Goal: Information Seeking & Learning: Learn about a topic

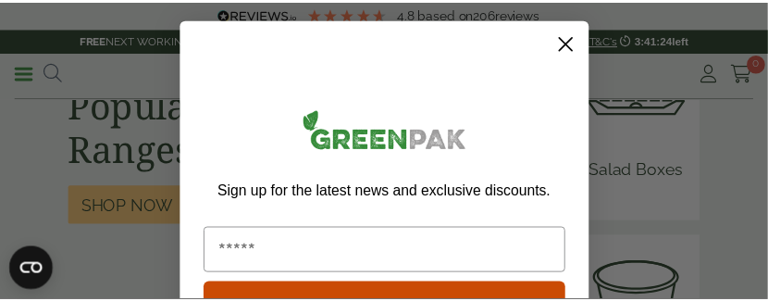
scroll to position [2312, 0]
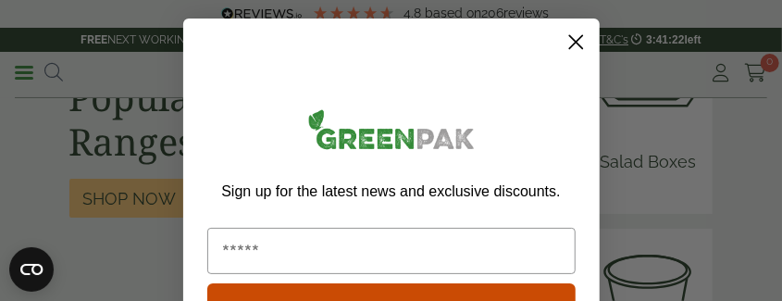
click at [569, 42] on icon "Close dialog" at bounding box center [575, 42] width 13 height 13
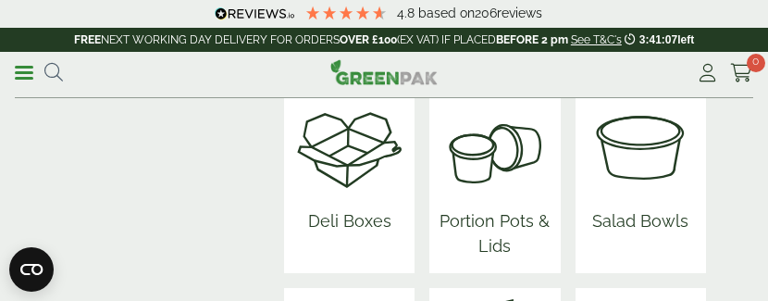
scroll to position [2466, 0]
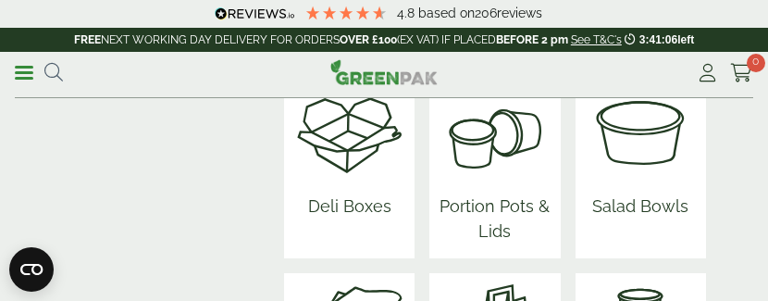
click at [334, 148] on img at bounding box center [349, 130] width 111 height 111
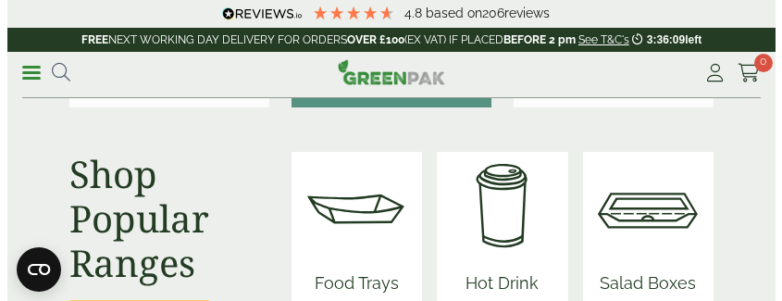
scroll to position [2158, 0]
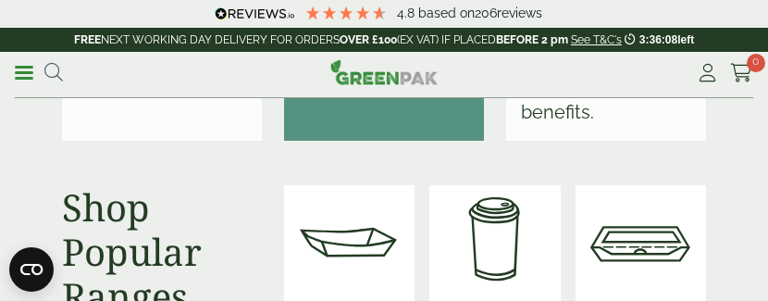
click at [19, 65] on link "Menu" at bounding box center [24, 71] width 18 height 18
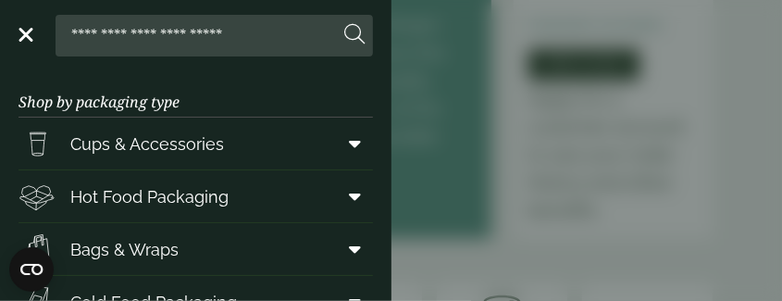
click at [212, 201] on span "Hot Food Packaging" at bounding box center [149, 196] width 158 height 25
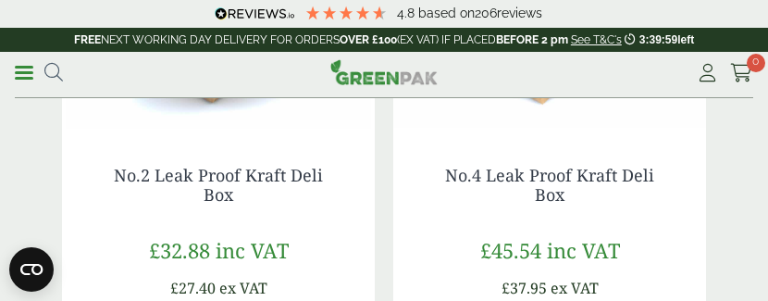
scroll to position [1695, 0]
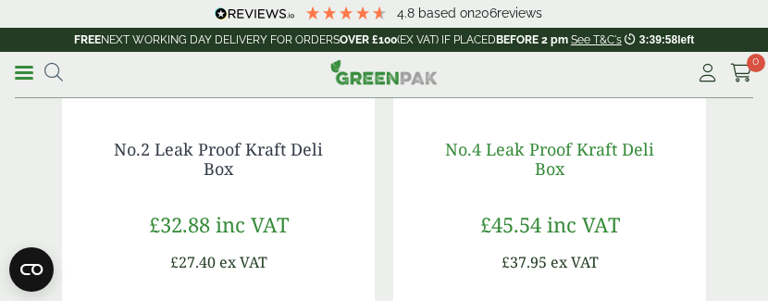
click at [569, 153] on link "No.4 Leak Proof Kraft Deli Box" at bounding box center [549, 159] width 209 height 43
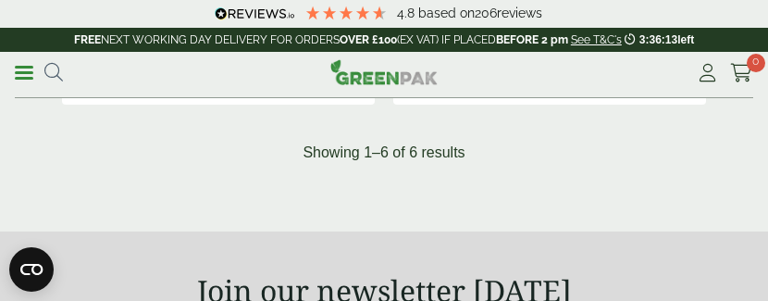
scroll to position [2158, 0]
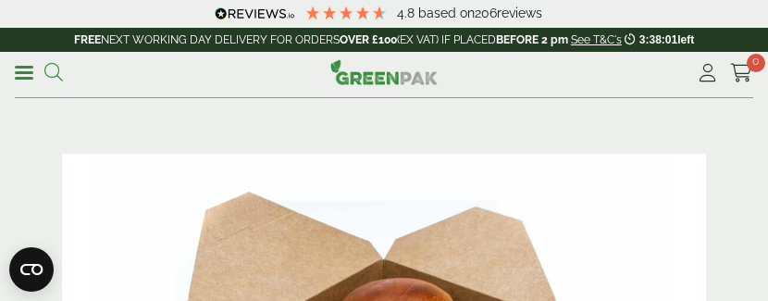
click at [55, 71] on icon at bounding box center [53, 72] width 18 height 18
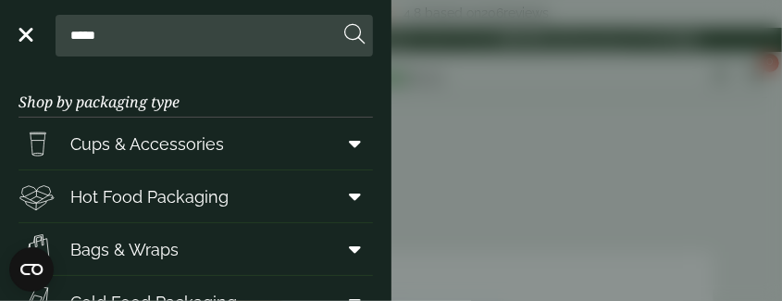
type input "*****"
click at [345, 23] on button at bounding box center [355, 35] width 20 height 24
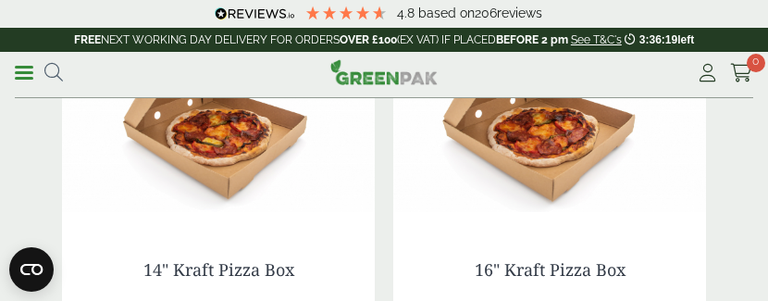
scroll to position [1850, 0]
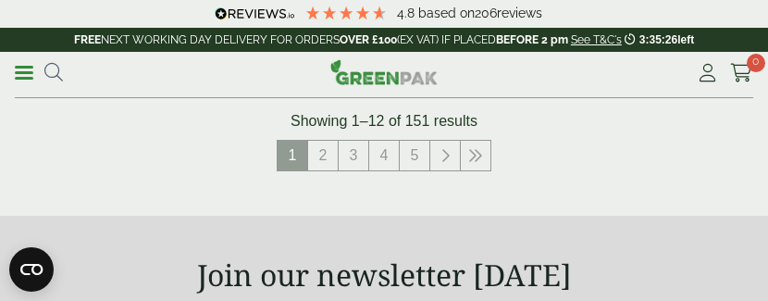
scroll to position [3853, 0]
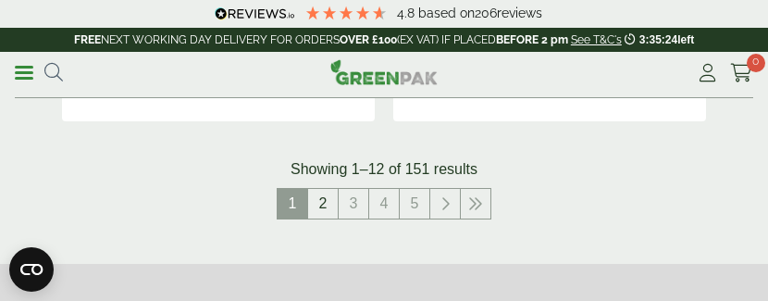
click at [316, 189] on link "2" at bounding box center [323, 204] width 30 height 30
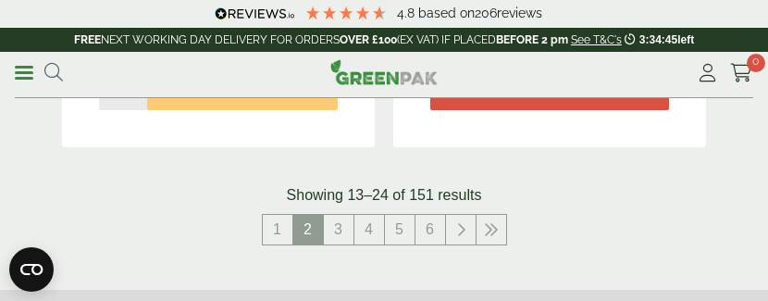
scroll to position [3853, 0]
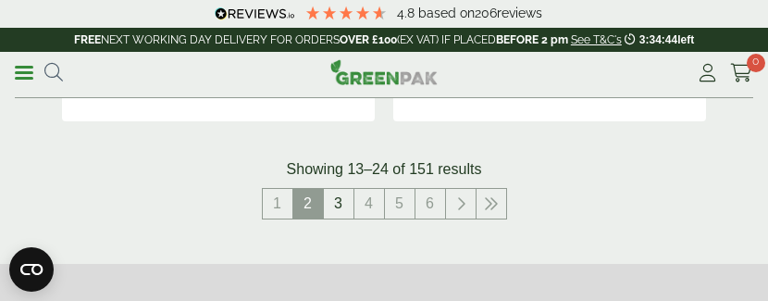
click at [341, 189] on link "3" at bounding box center [339, 204] width 30 height 30
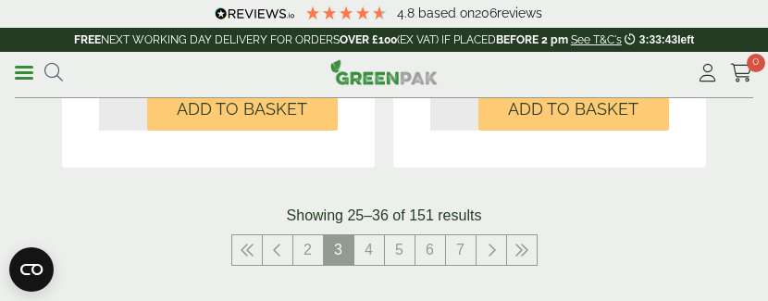
scroll to position [3853, 0]
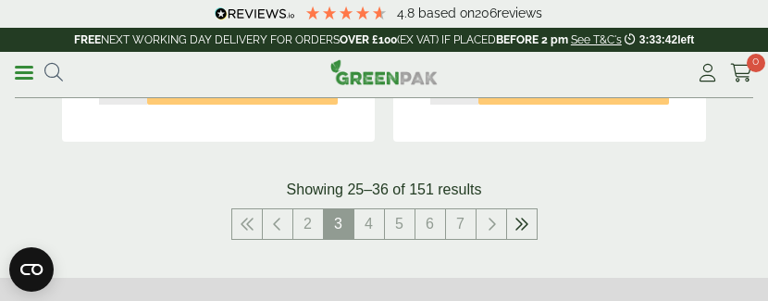
click at [529, 225] on link at bounding box center [522, 224] width 30 height 30
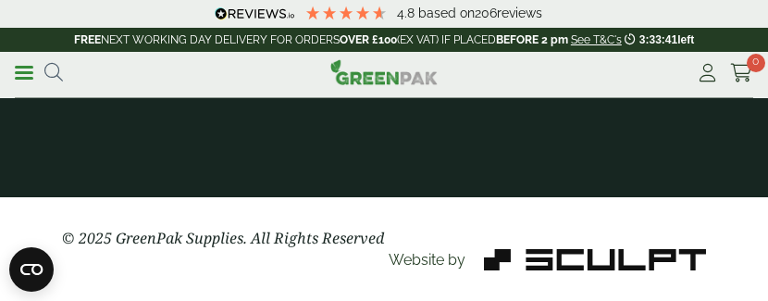
scroll to position [3553, 0]
